Goal: Task Accomplishment & Management: Complete application form

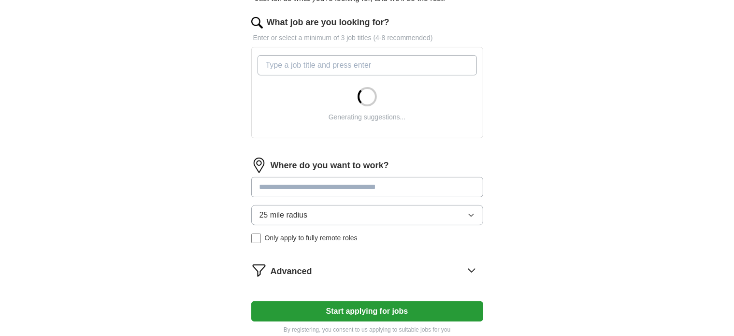
scroll to position [77, 0]
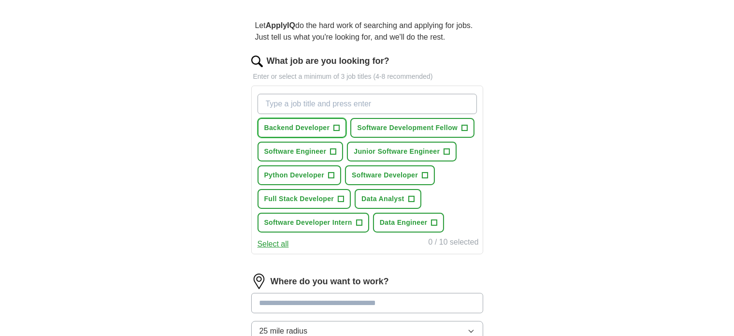
click at [340, 123] on button "Backend Developer +" at bounding box center [301, 128] width 89 height 20
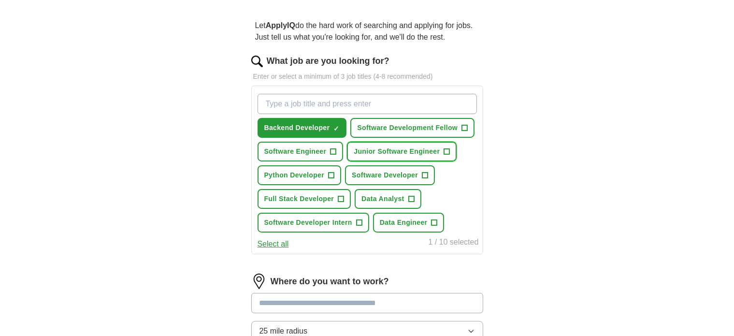
click at [406, 146] on span "Junior Software Engineer" at bounding box center [396, 151] width 86 height 10
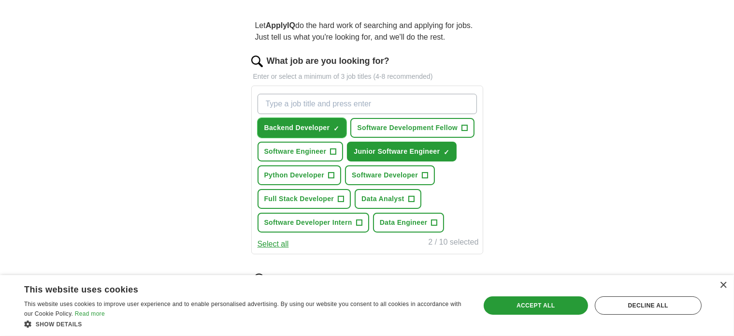
click at [0, 0] on span "×" at bounding box center [0, 0] width 0 height 0
click at [296, 98] on input "What job are you looking for?" at bounding box center [366, 104] width 219 height 20
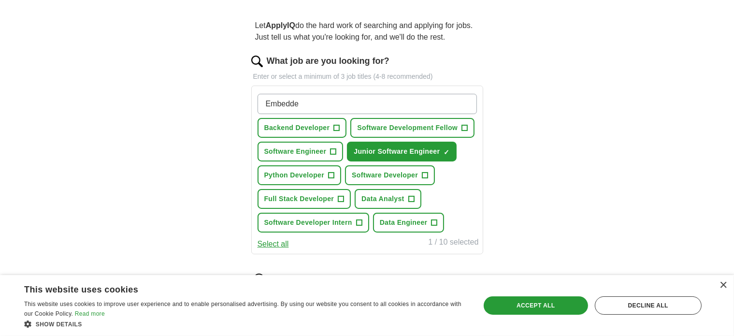
type input "Embedded"
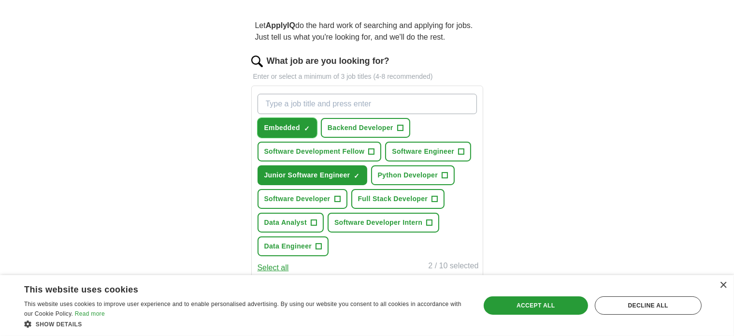
click at [0, 0] on span "×" at bounding box center [0, 0] width 0 height 0
click at [296, 110] on input "What job are you looking for?" at bounding box center [366, 104] width 219 height 20
type input "E"
type input "Junior Embedded Software Engineer"
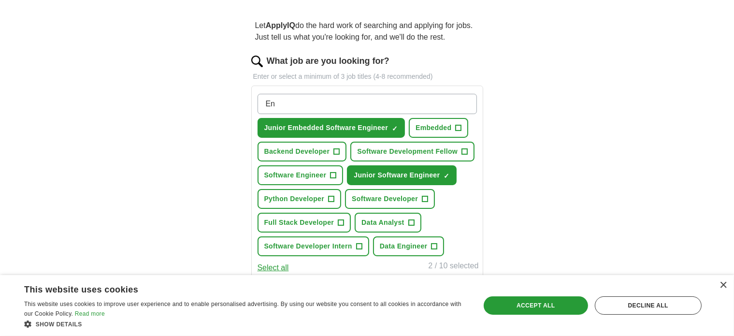
type input "E"
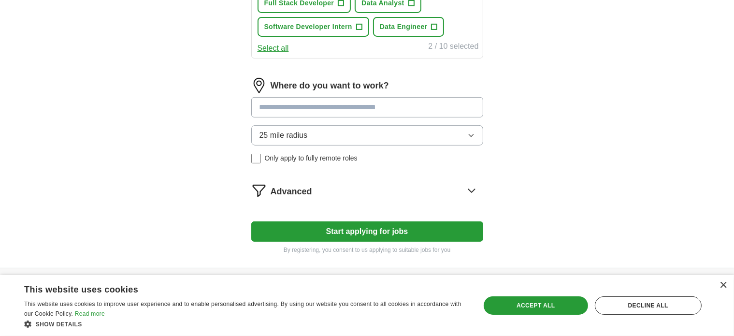
scroll to position [297, 0]
click at [276, 99] on div "Where do you want to work? 25 mile radius Only apply to fully remote roles" at bounding box center [367, 123] width 232 height 93
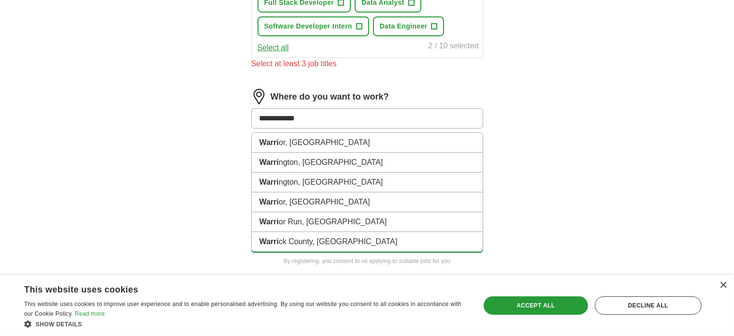
type input "**********"
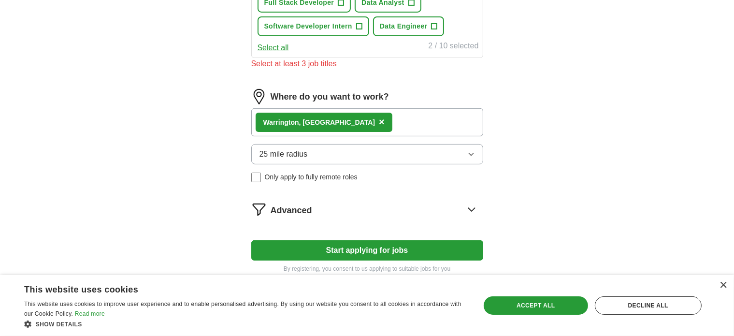
click at [354, 112] on div "[PERSON_NAME], [GEOGRAPHIC_DATA] ×" at bounding box center [367, 122] width 232 height 28
click at [366, 123] on div "[PERSON_NAME], [GEOGRAPHIC_DATA] ×" at bounding box center [367, 122] width 232 height 28
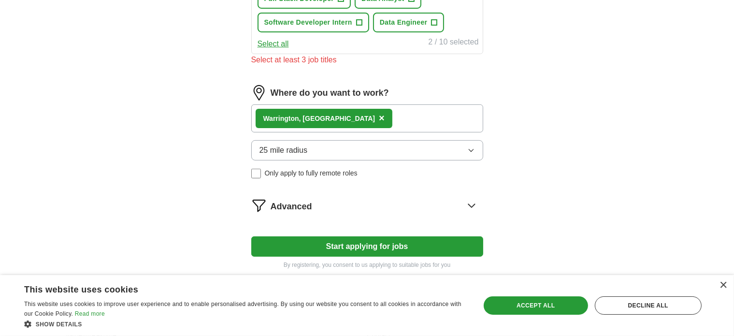
click at [394, 126] on div "[PERSON_NAME], [GEOGRAPHIC_DATA] ×" at bounding box center [367, 118] width 232 height 28
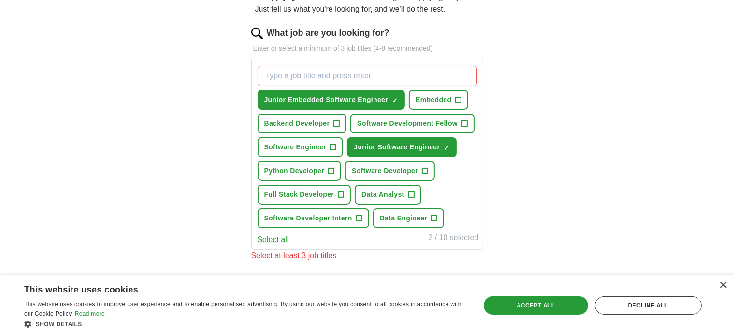
scroll to position [124, 0]
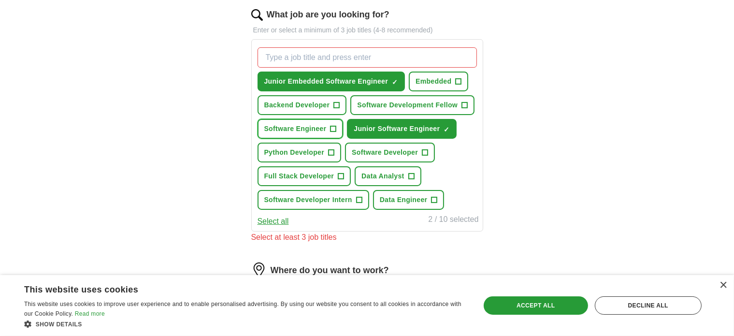
click at [307, 124] on span "Software Engineer" at bounding box center [295, 129] width 62 height 10
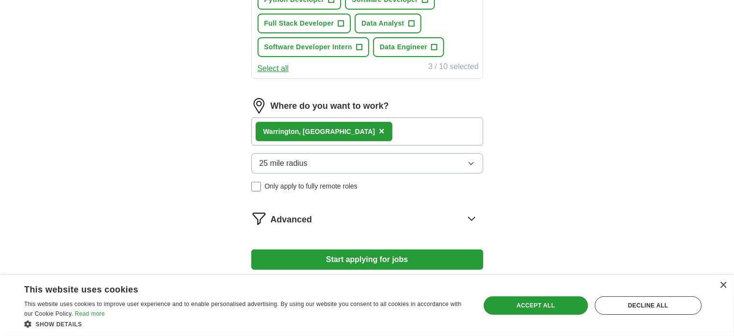
scroll to position [277, 0]
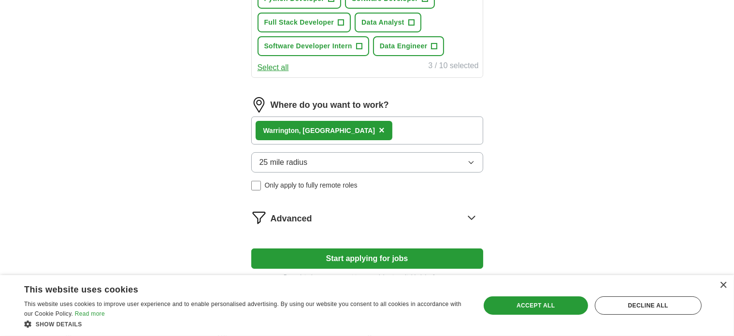
click at [295, 159] on span "25 mile radius" at bounding box center [283, 162] width 48 height 12
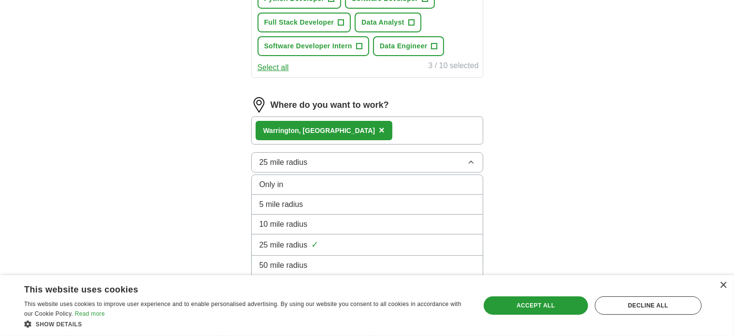
scroll to position [330, 0]
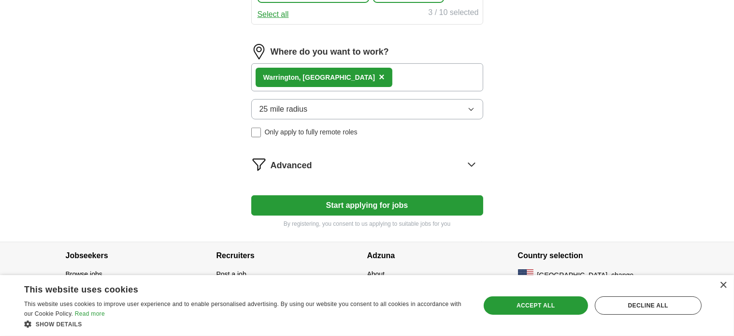
click at [352, 77] on div "[PERSON_NAME], [GEOGRAPHIC_DATA] ×" at bounding box center [367, 77] width 232 height 28
click at [392, 209] on button "Start applying for jobs" at bounding box center [367, 205] width 232 height 20
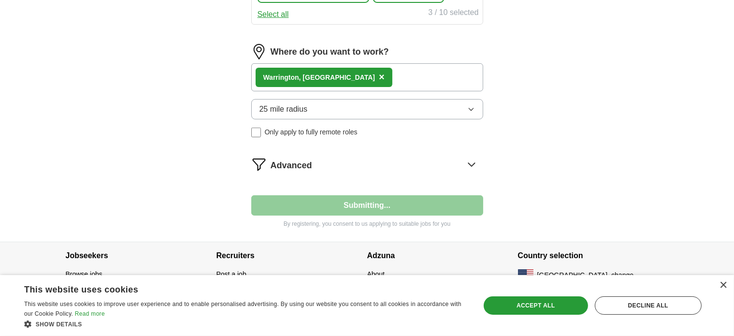
select select "**"
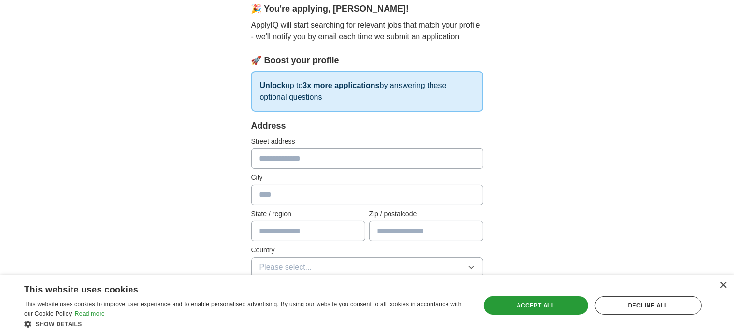
scroll to position [93, 0]
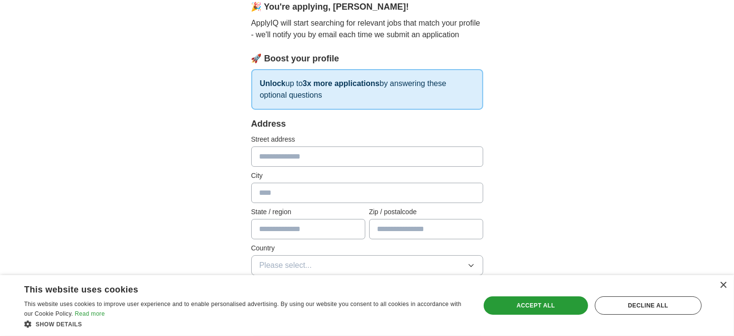
click at [302, 162] on input "text" at bounding box center [367, 156] width 232 height 20
type input "**********"
type input "**"
type input "*****"
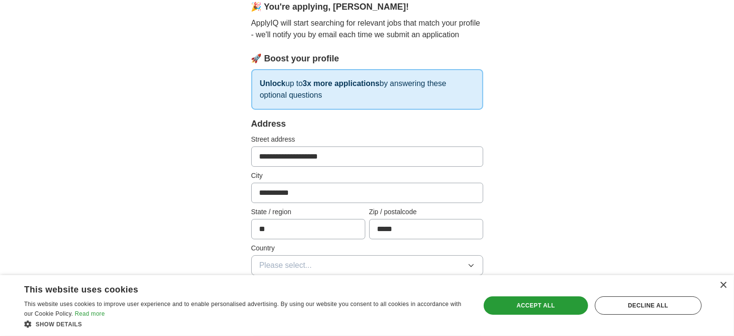
type input "**********"
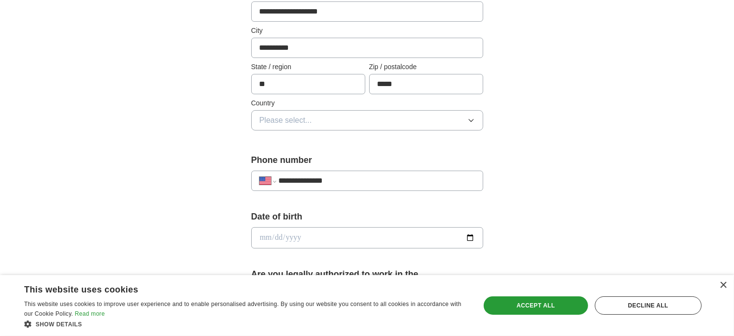
scroll to position [240, 0]
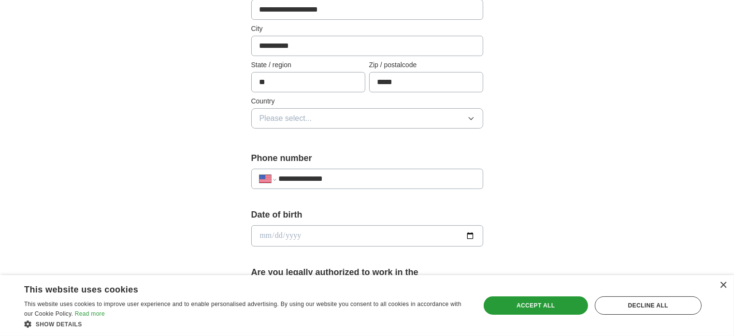
click at [283, 119] on span "Please select..." at bounding box center [285, 119] width 53 height 12
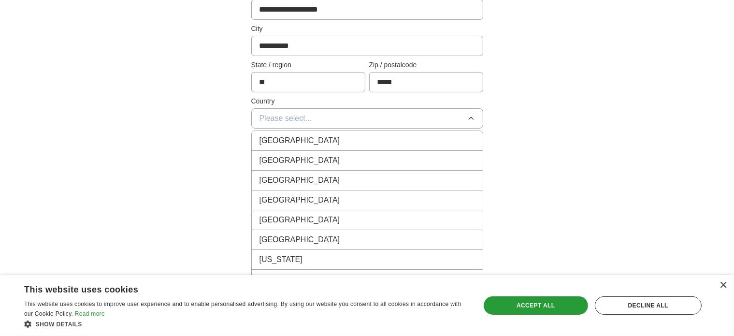
click at [309, 155] on div "[GEOGRAPHIC_DATA]" at bounding box center [366, 161] width 215 height 12
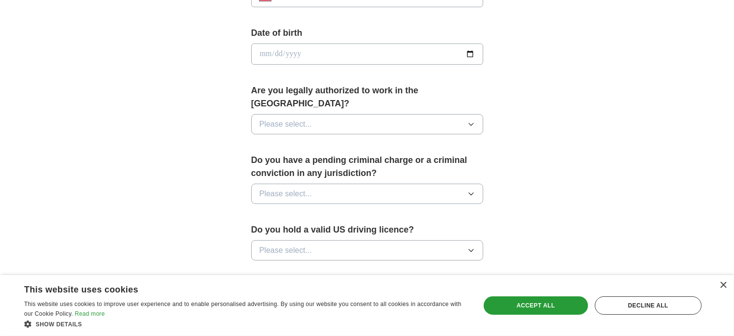
scroll to position [444, 0]
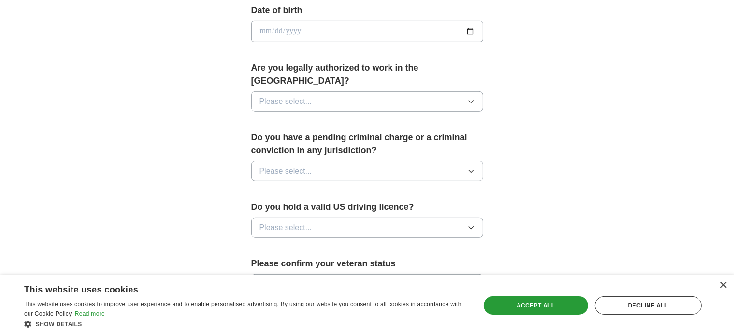
click at [296, 28] on input "date" at bounding box center [367, 31] width 232 height 21
click at [268, 28] on input "date" at bounding box center [367, 31] width 232 height 21
type input "**********"
click at [308, 96] on button "Please select..." at bounding box center [367, 101] width 232 height 20
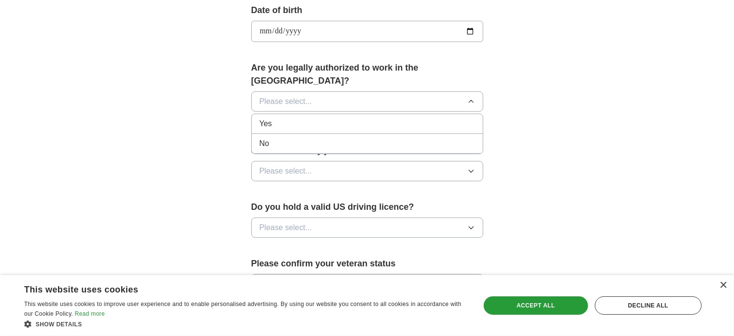
click at [288, 118] on div "Yes" at bounding box center [366, 124] width 215 height 12
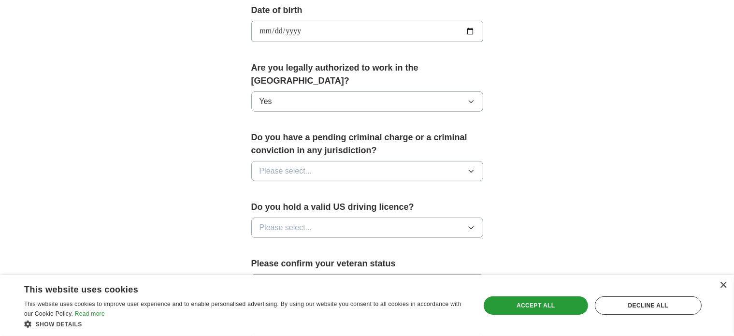
click at [335, 161] on button "Please select..." at bounding box center [367, 171] width 232 height 20
click at [287, 207] on div "No" at bounding box center [366, 213] width 215 height 12
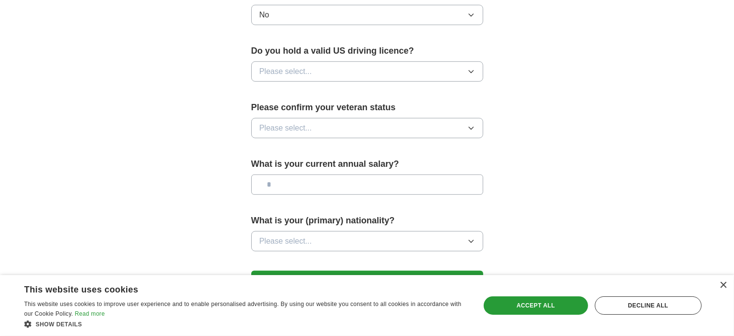
scroll to position [605, 0]
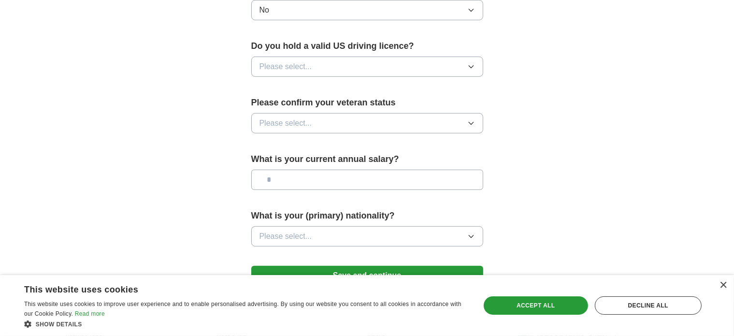
click at [304, 61] on span "Please select..." at bounding box center [285, 67] width 53 height 12
click at [320, 83] on div "Yes" at bounding box center [366, 89] width 215 height 12
click at [355, 113] on button "Please select..." at bounding box center [367, 123] width 232 height 20
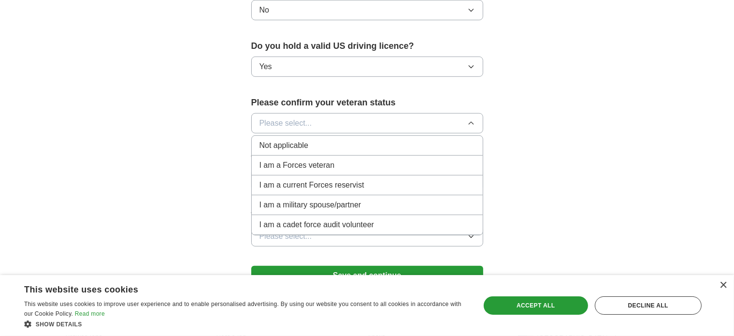
click at [291, 140] on span "Not applicable" at bounding box center [283, 146] width 49 height 12
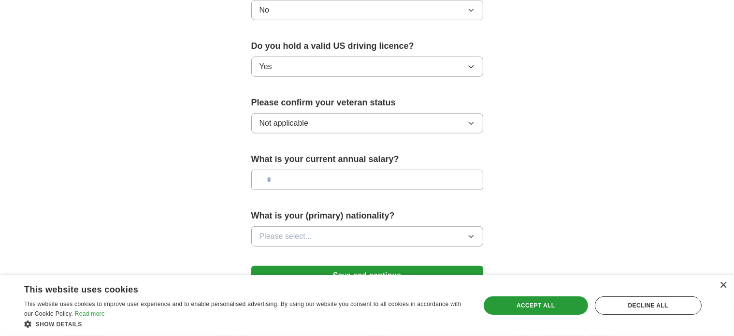
click at [316, 169] on input "text" at bounding box center [367, 179] width 232 height 20
click at [343, 226] on button "Please select..." at bounding box center [367, 236] width 232 height 20
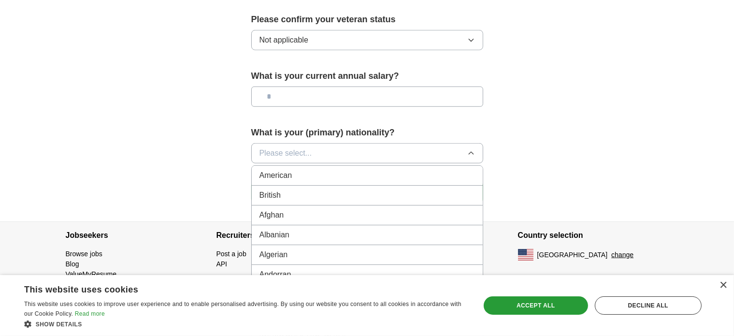
scroll to position [691, 0]
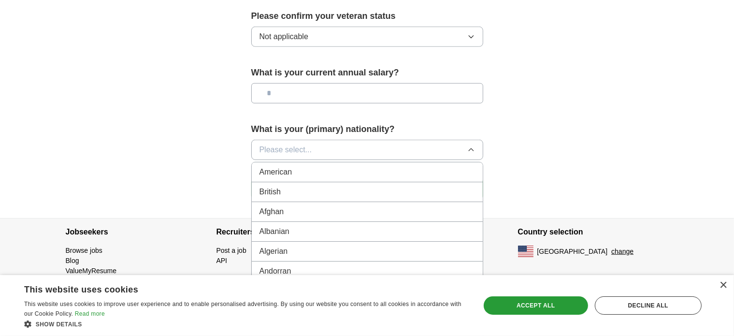
click at [293, 166] on div "American" at bounding box center [366, 172] width 215 height 12
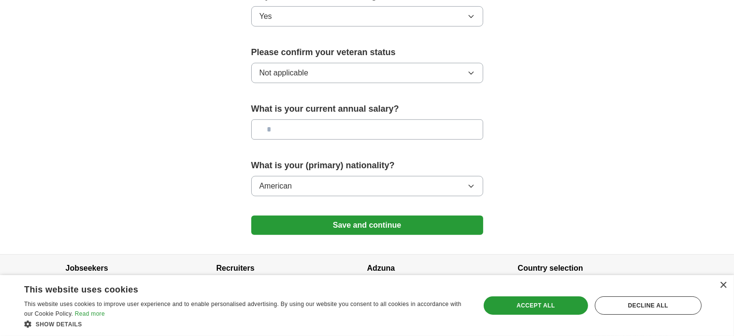
click at [359, 215] on button "Save and continue" at bounding box center [367, 224] width 232 height 19
